Goal: Task Accomplishment & Management: Complete application form

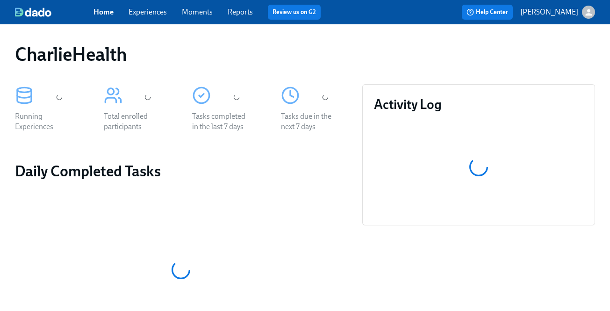
click at [150, 7] on span "Experiences" at bounding box center [148, 12] width 38 height 10
click at [151, 10] on link "Experiences" at bounding box center [148, 11] width 38 height 9
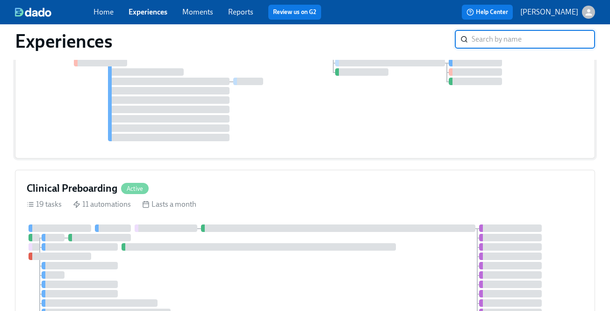
scroll to position [210, 0]
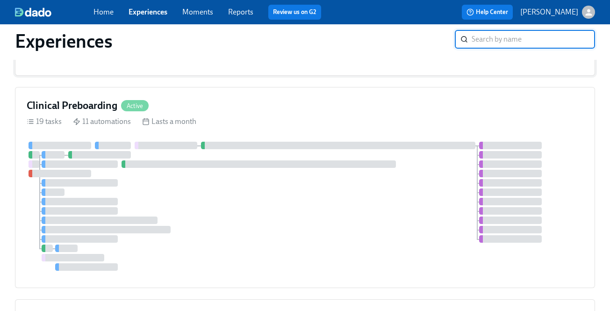
click at [314, 128] on div "Clinical Preboarding Active 19 tasks 11 automations Lasts a month" at bounding box center [305, 187] width 580 height 201
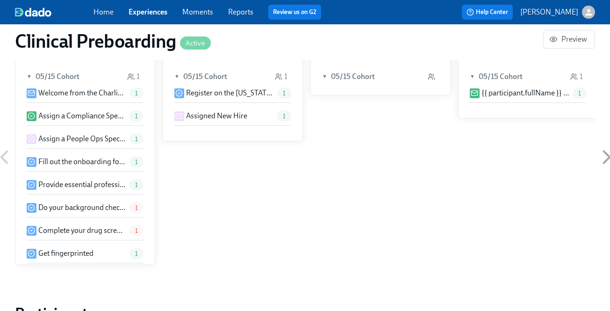
scroll to position [0, 11377]
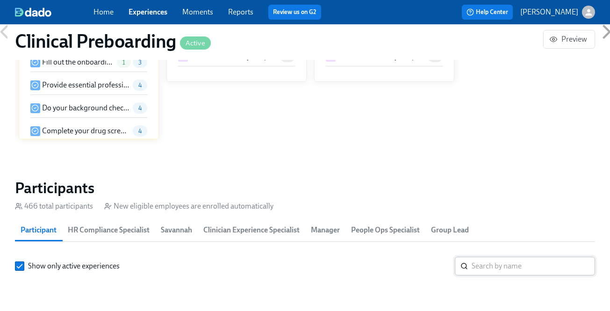
click at [497, 257] on input "search" at bounding box center [533, 266] width 123 height 19
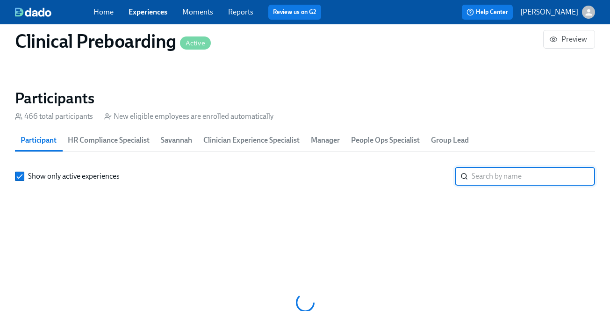
paste input "[PERSON_NAME]"
type input "[PERSON_NAME]"
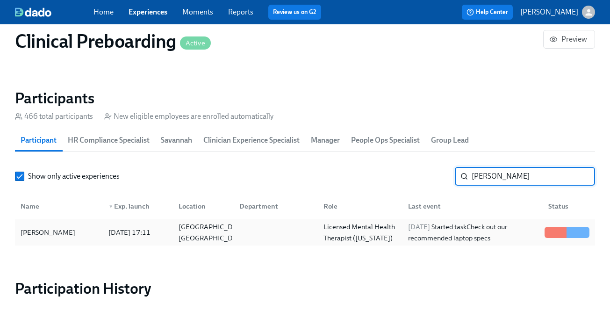
click at [470, 239] on div "[DATE] Started task Check out our recommended laptop specs" at bounding box center [473, 232] width 137 height 22
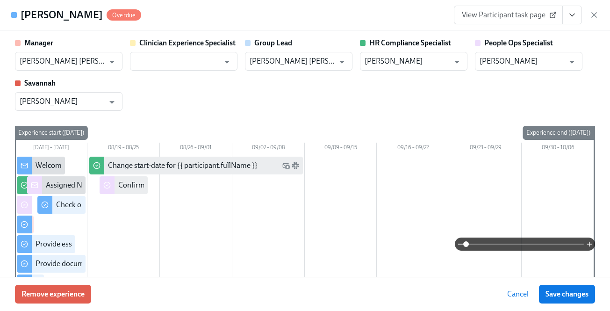
scroll to position [0, 12123]
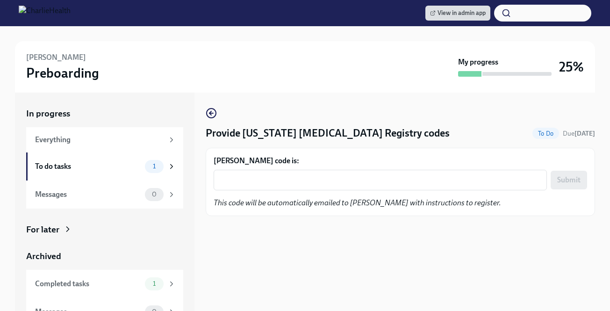
click at [295, 168] on form "[PERSON_NAME] code is: x ​ Submit" at bounding box center [401, 173] width 374 height 35
click at [300, 174] on div "x ​" at bounding box center [380, 180] width 333 height 21
paste textarea "2C4GUH499WB3"
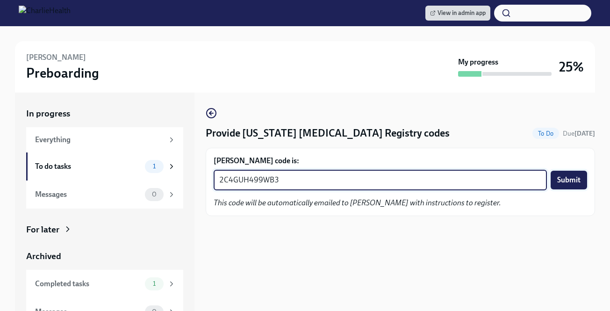
type textarea "2C4GUH499WB3"
click at [566, 179] on span "Submit" at bounding box center [569, 179] width 23 height 9
